Goal: Transaction & Acquisition: Purchase product/service

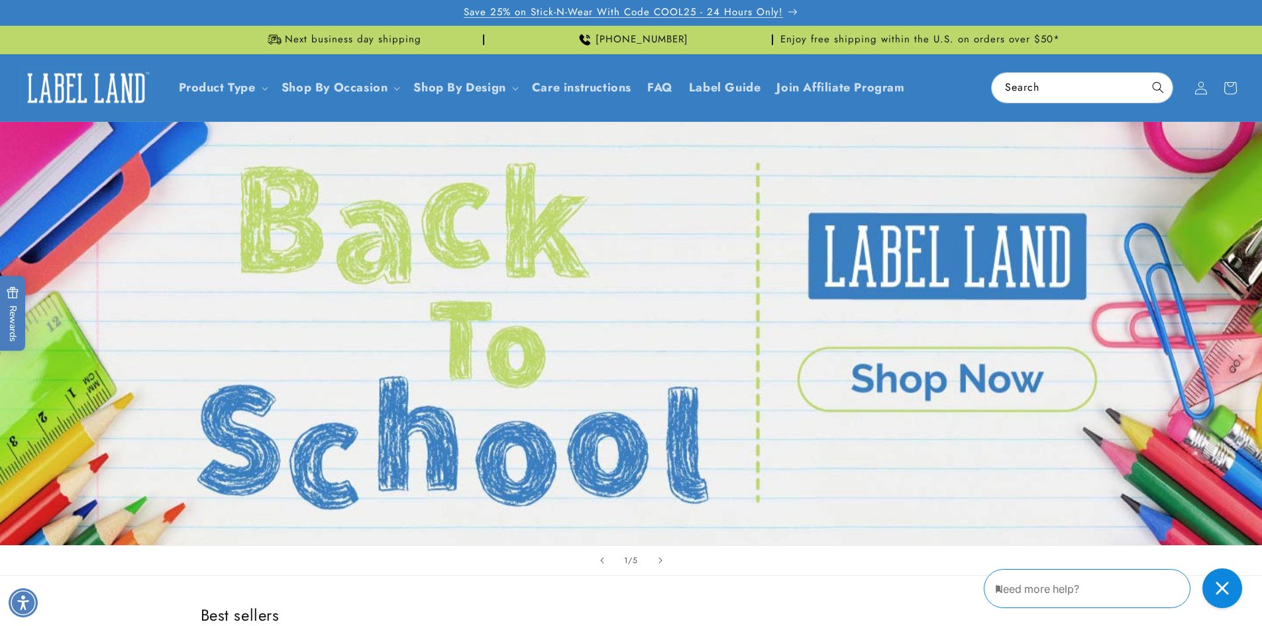
click at [663, 13] on span "Save 25% on Stick-N-Wear With Code COOL25 - 24 Hours Only!" at bounding box center [623, 12] width 319 height 13
